Goal: Task Accomplishment & Management: Use online tool/utility

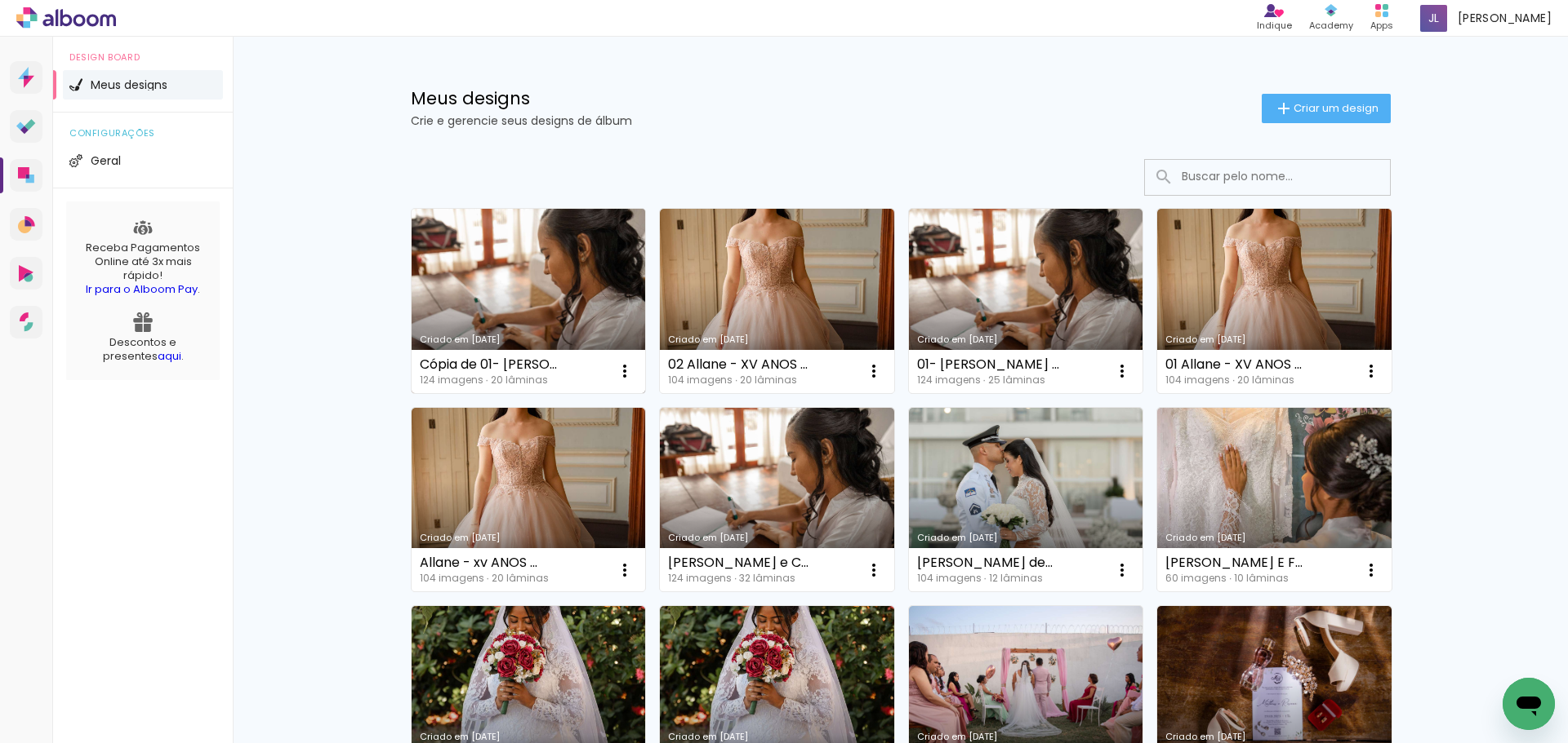
click at [553, 290] on link "Criado em [DATE]" at bounding box center [529, 300] width 234 height 184
click at [618, 372] on iron-icon at bounding box center [624, 371] width 20 height 20
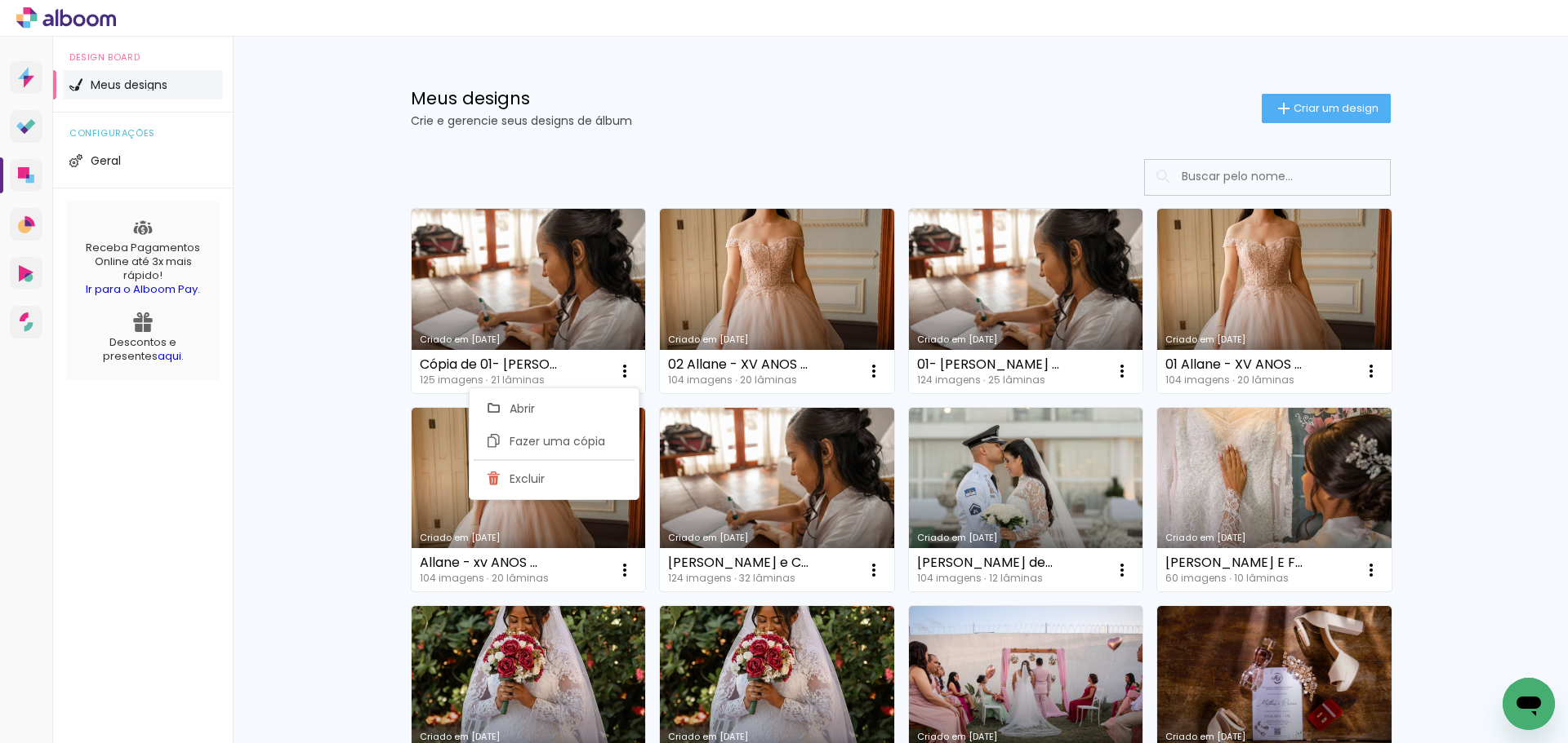
click at [705, 100] on h1 "Meus designs" at bounding box center [836, 98] width 851 height 17
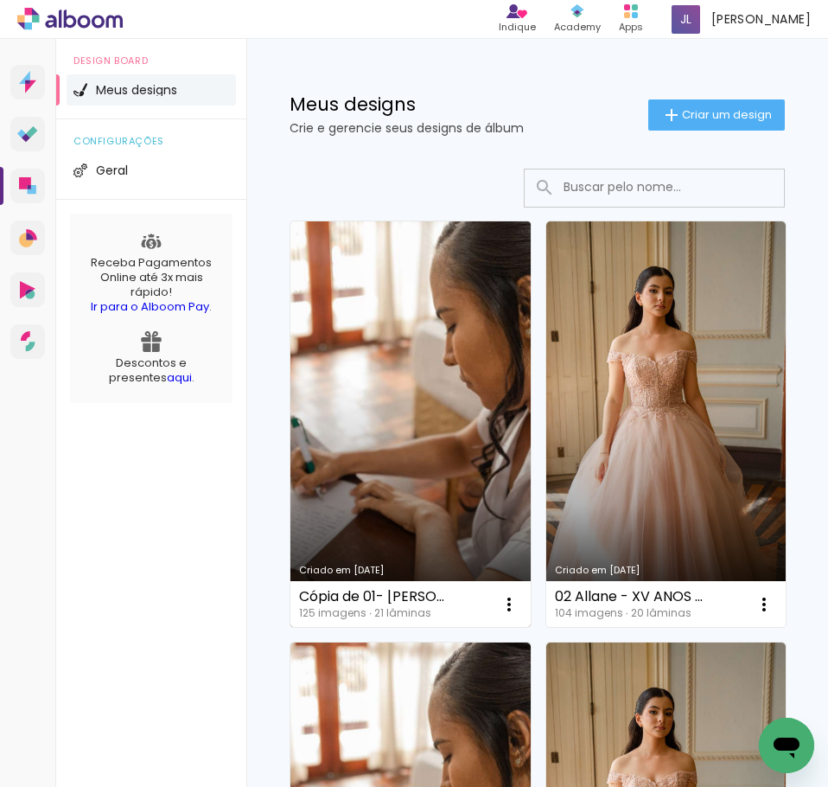
click at [411, 427] on link "Criado em [DATE]" at bounding box center [410, 423] width 240 height 405
